Goal: Information Seeking & Learning: Learn about a topic

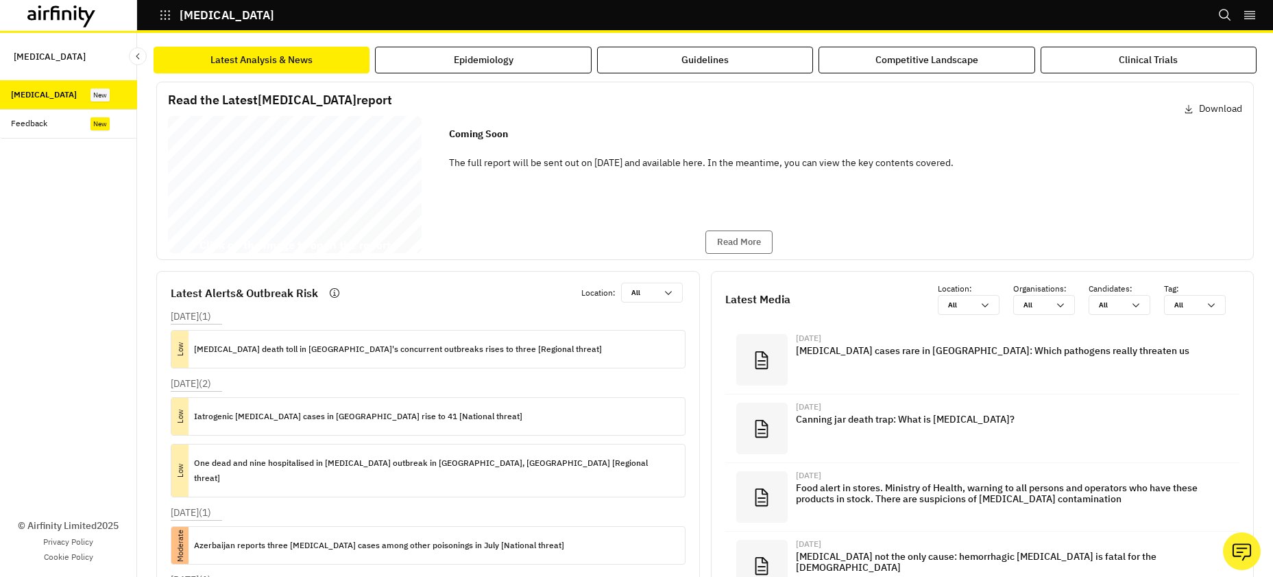
click at [343, 162] on div "[MEDICAL_DATA] Report [DATE] © 2025 Airfinity – Private & Co nfidential Last up…" at bounding box center [295, 187] width 254 height 143
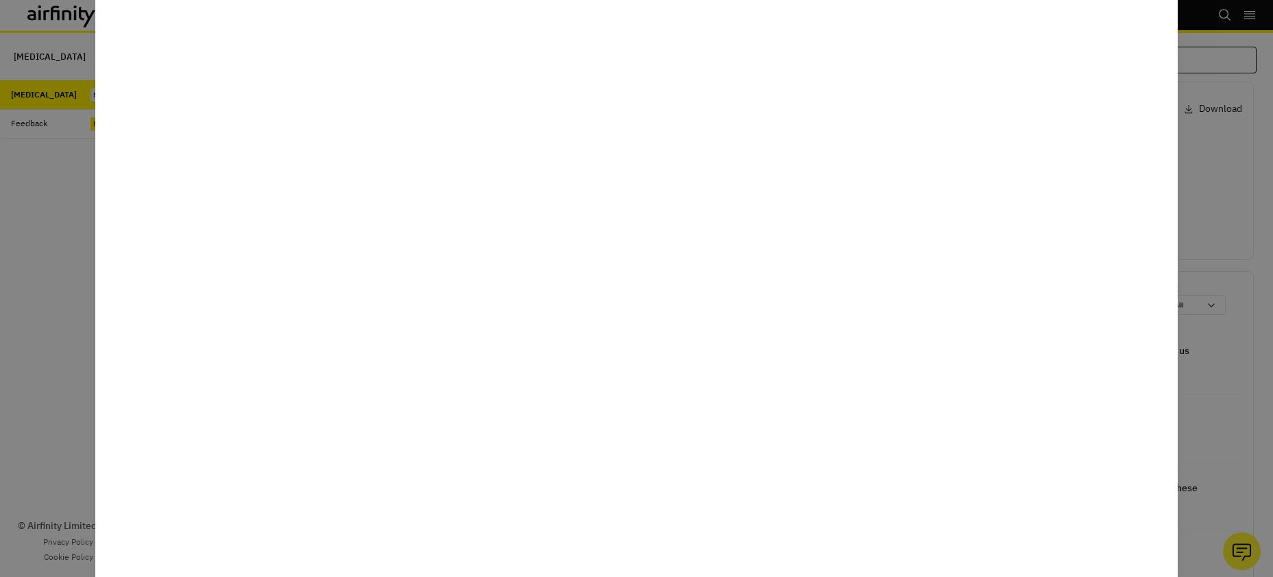
click at [1212, 110] on div at bounding box center [636, 288] width 1273 height 577
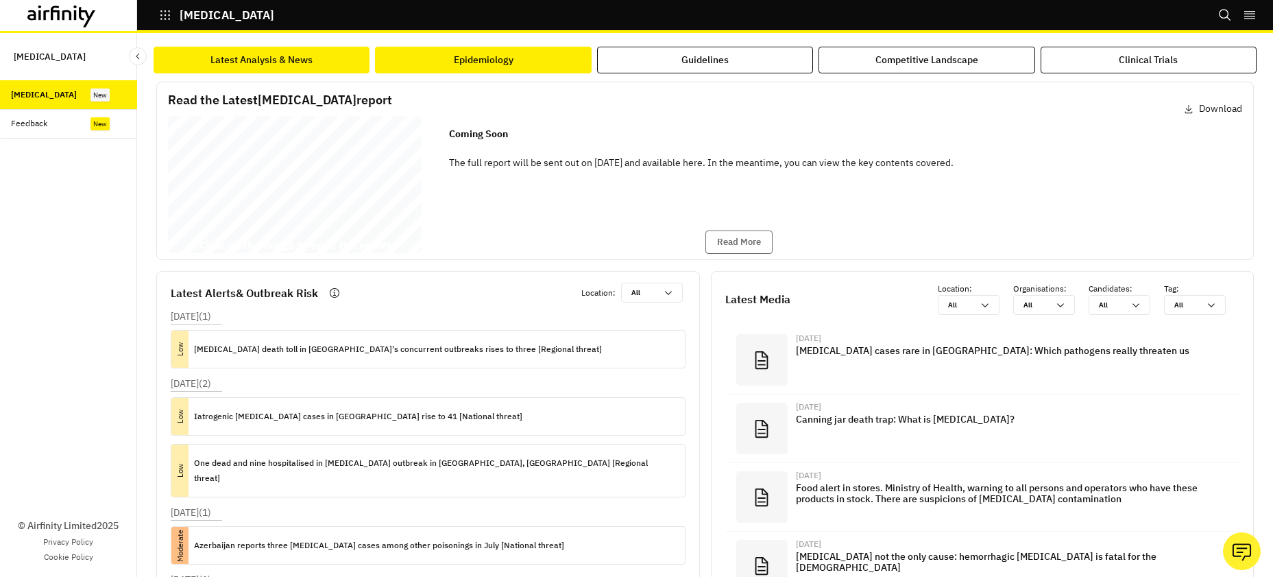
click at [487, 64] on div "Epidemiology" at bounding box center [484, 60] width 60 height 14
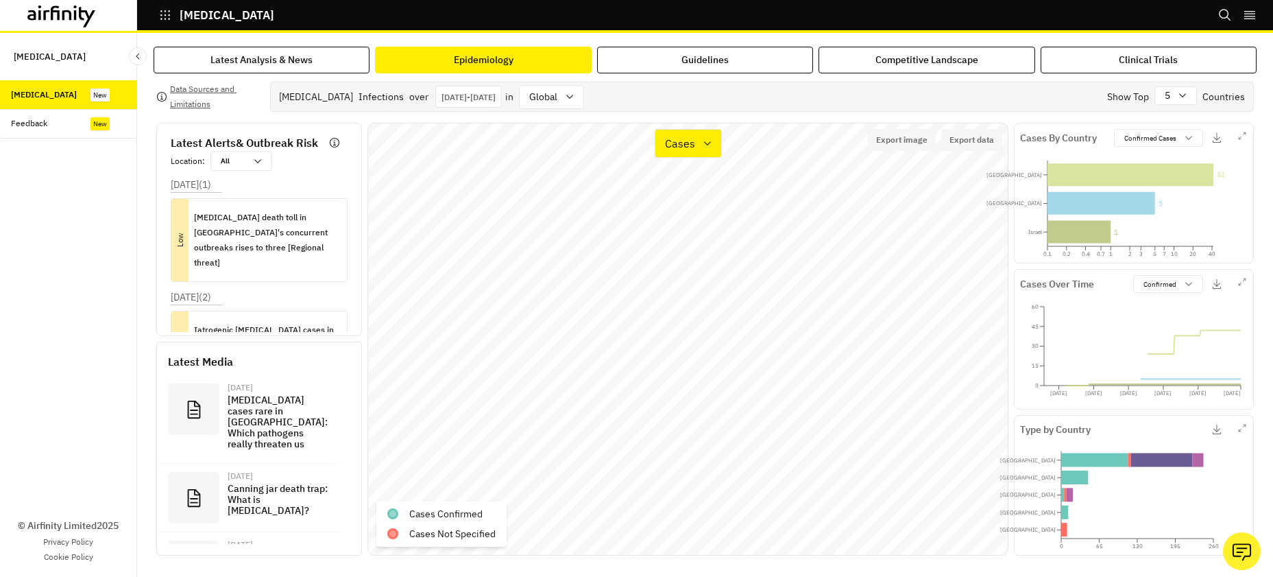
scroll to position [3, 0]
click at [564, 97] on div "global" at bounding box center [542, 97] width 45 height 23
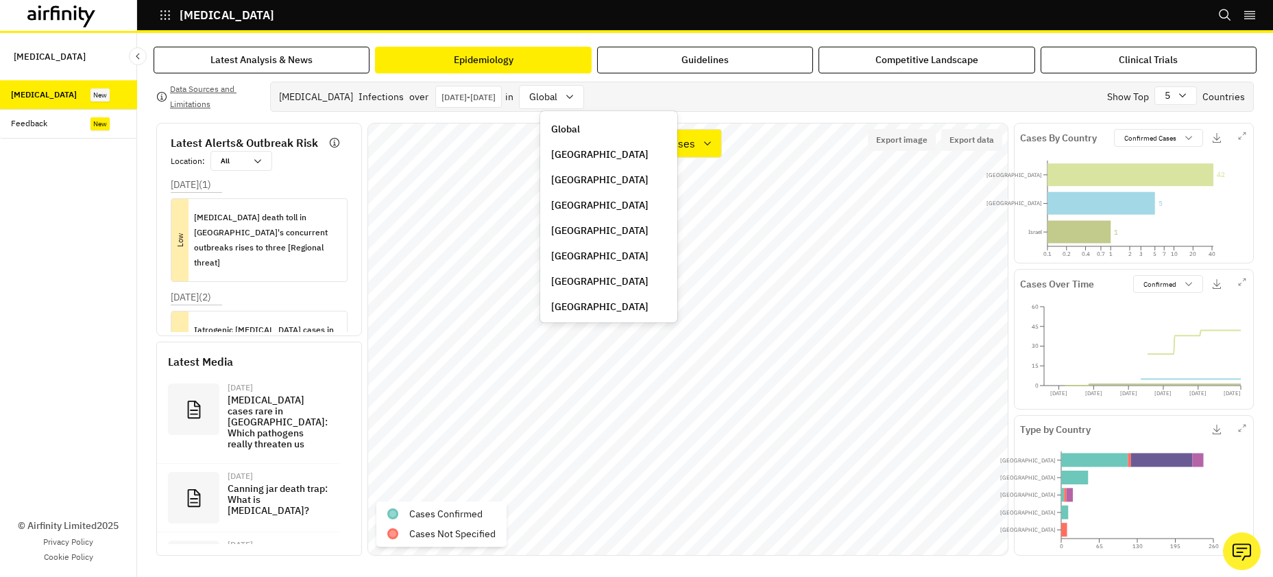
click at [604, 256] on div "[GEOGRAPHIC_DATA]" at bounding box center [608, 256] width 115 height 14
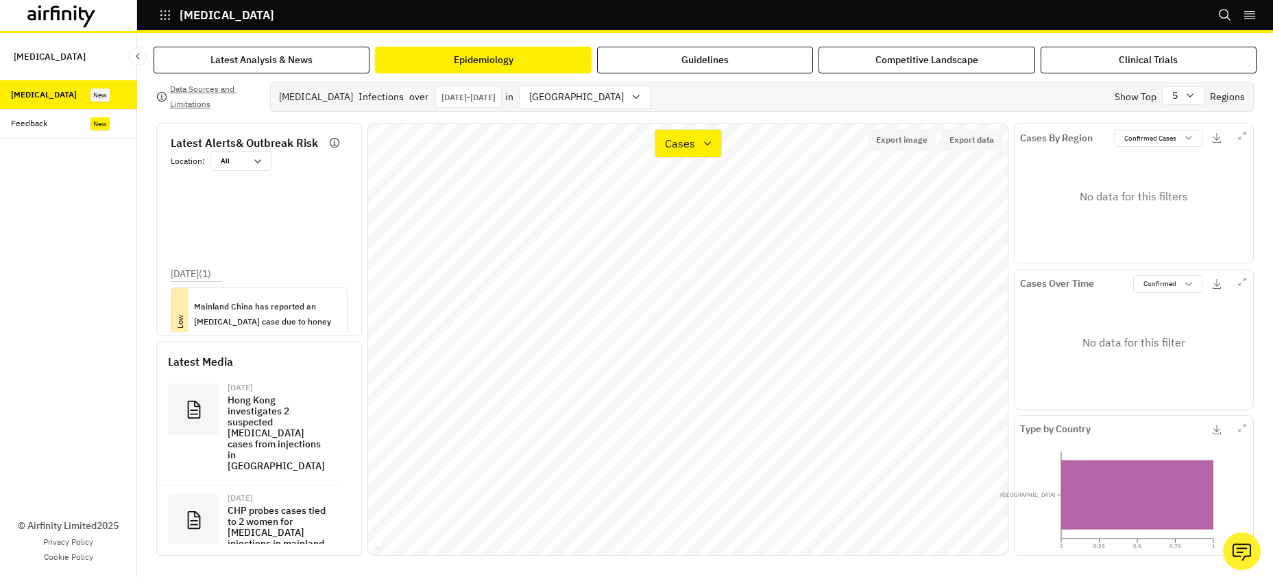
scroll to position [121, 0]
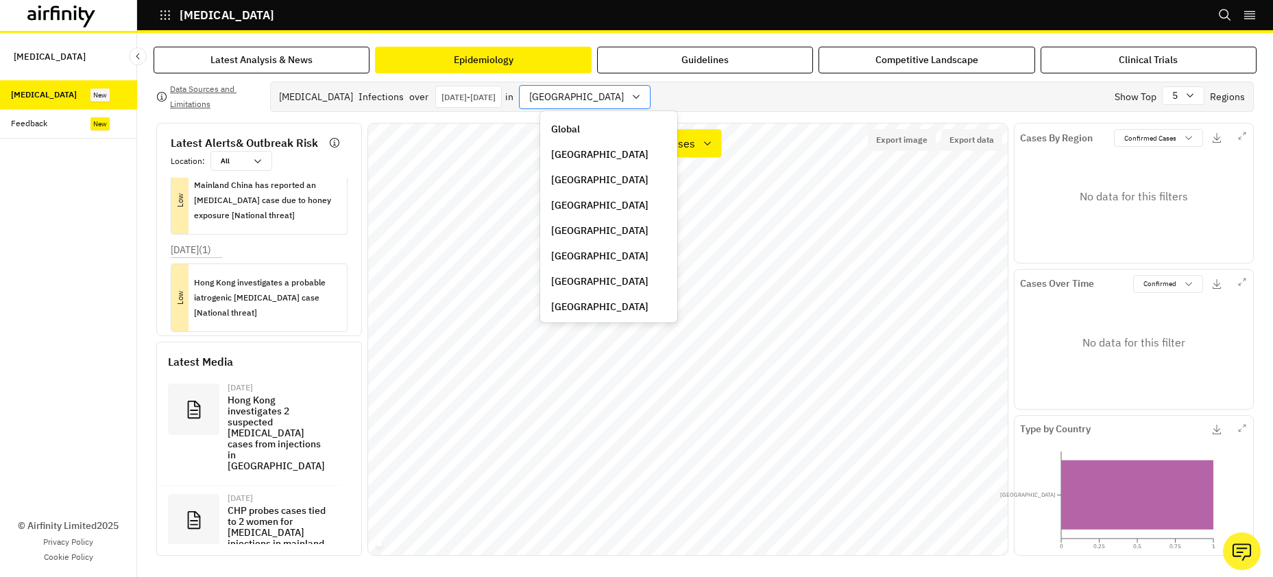
click at [574, 98] on div at bounding box center [576, 96] width 95 height 17
click at [586, 157] on p "[GEOGRAPHIC_DATA]" at bounding box center [599, 154] width 97 height 14
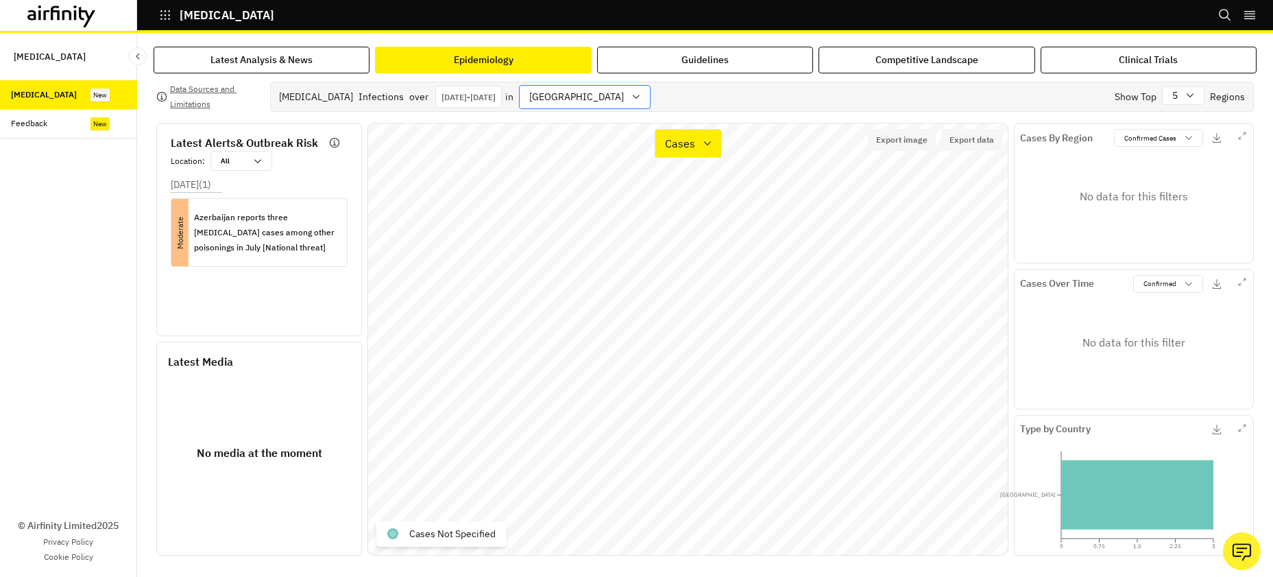
click at [592, 93] on div at bounding box center [576, 96] width 95 height 17
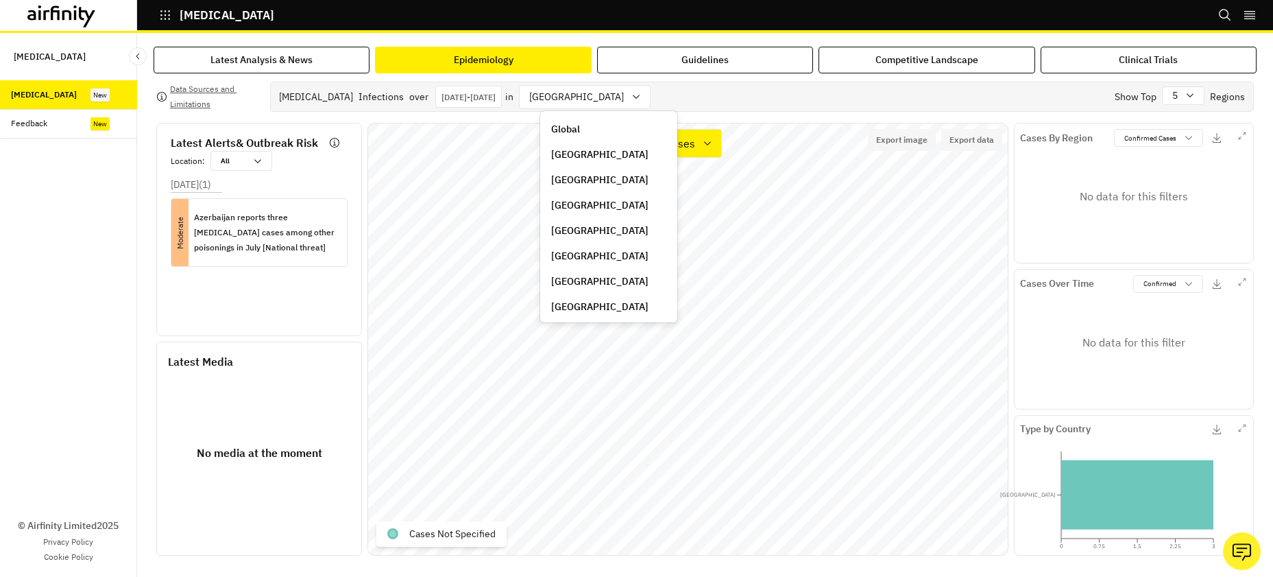
click at [588, 122] on div "Global" at bounding box center [608, 129] width 115 height 14
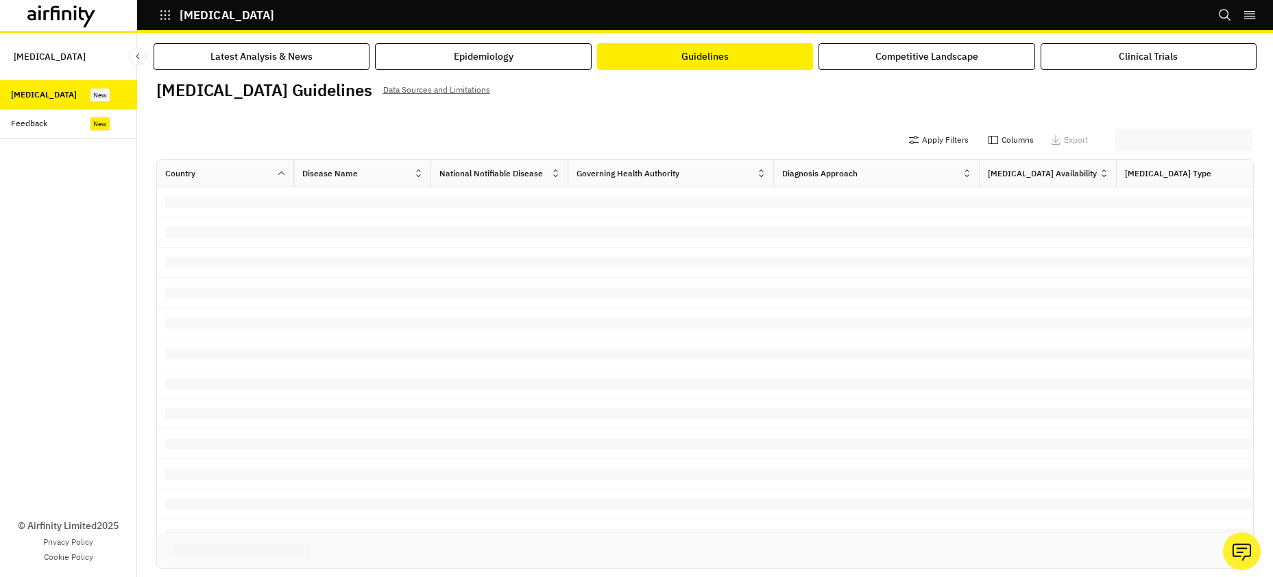
click at [721, 63] on div "Guidelines" at bounding box center [704, 56] width 47 height 14
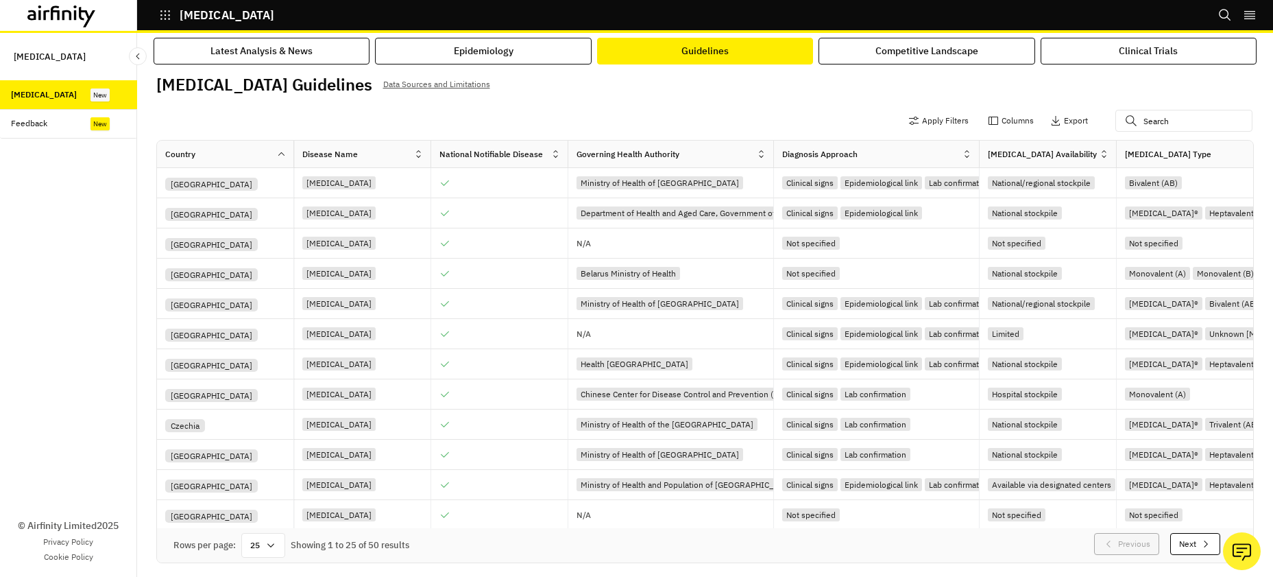
click at [1191, 533] on button "Next" at bounding box center [1195, 544] width 50 height 22
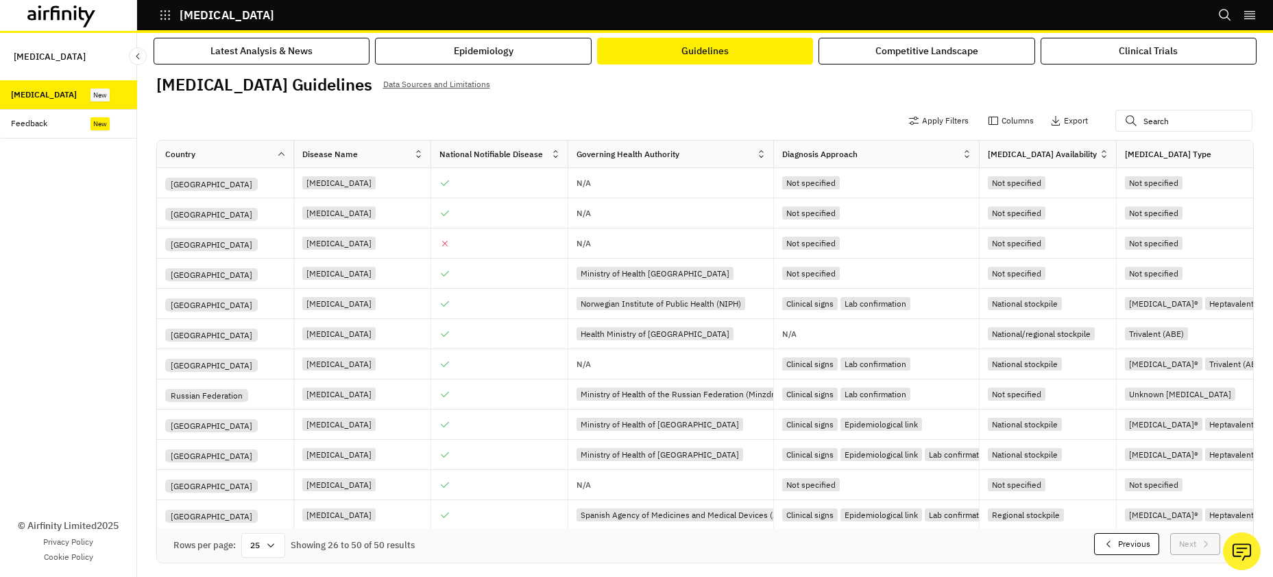
click at [1143, 533] on button "Previous" at bounding box center [1126, 544] width 65 height 22
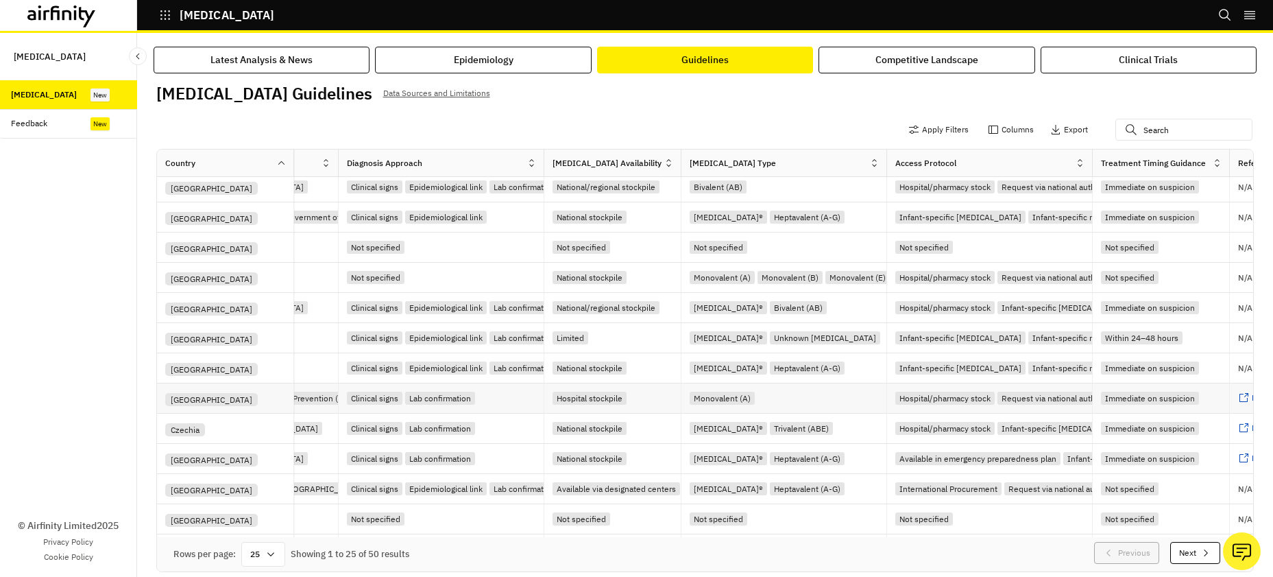
scroll to position [5, 0]
